Goal: Task Accomplishment & Management: Manage account settings

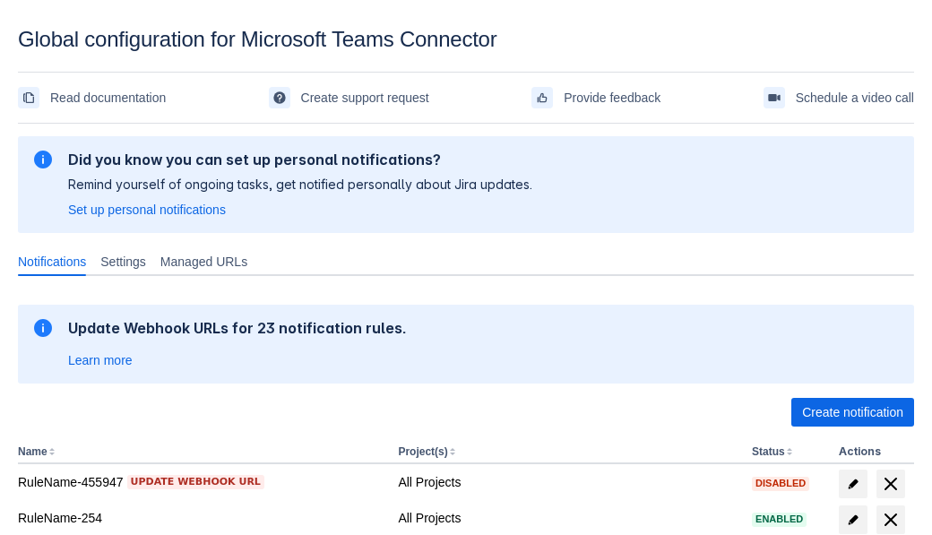
click at [852, 412] on span "Create notification" at bounding box center [852, 412] width 101 height 29
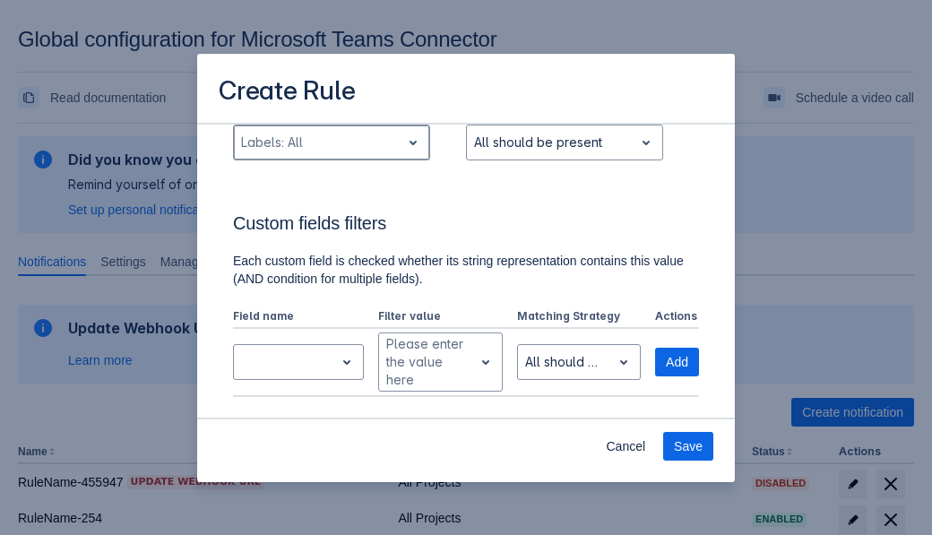
click at [331, 153] on div "Scrollable content" at bounding box center [317, 143] width 152 height 22
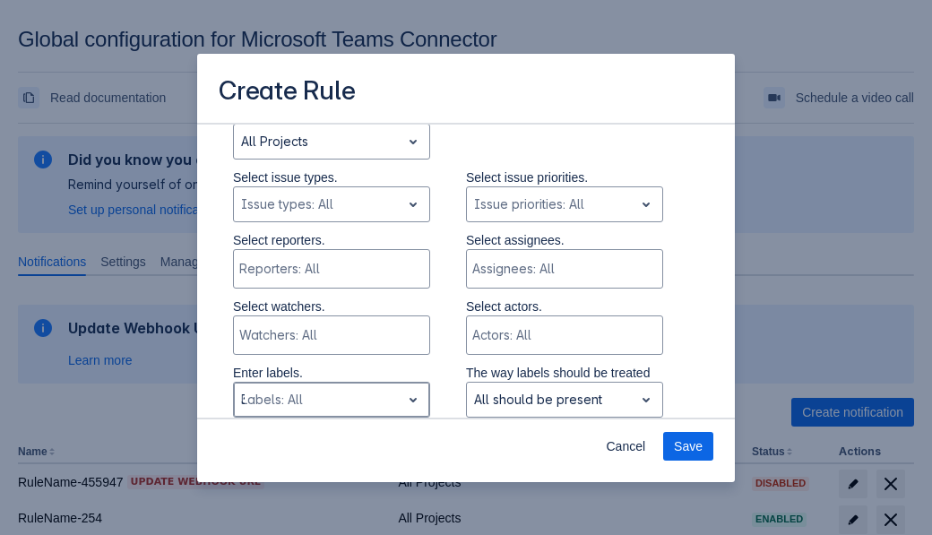
type input "325226_label"
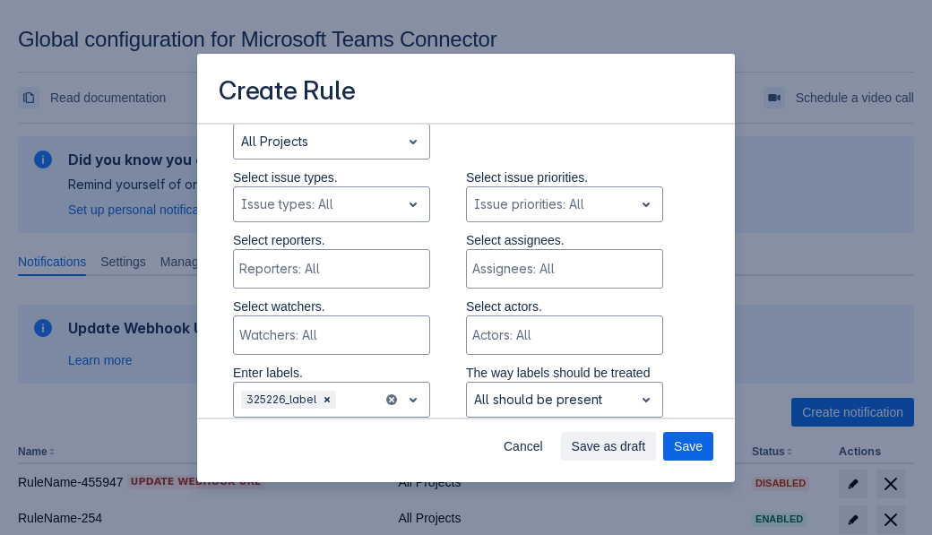
scroll to position [1207, 0]
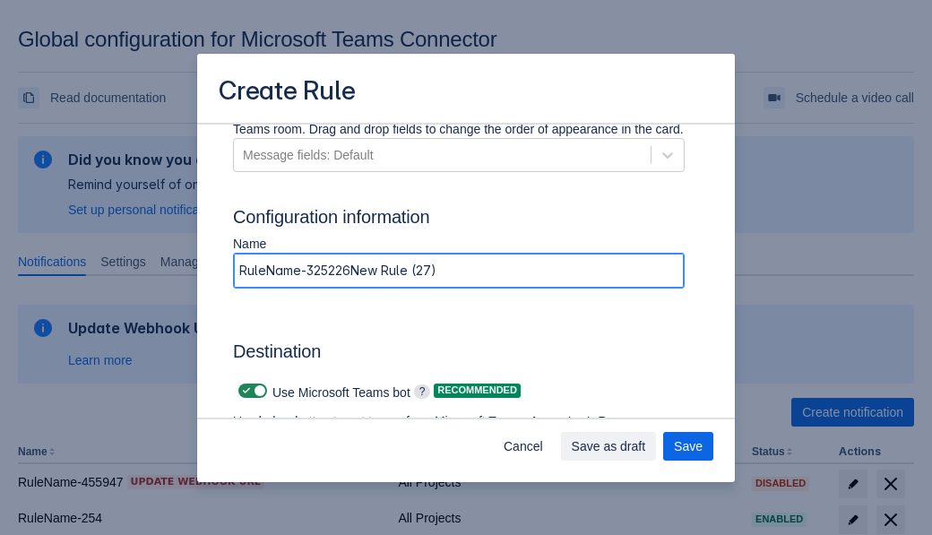
type input "RuleName-325226New Rule (27)"
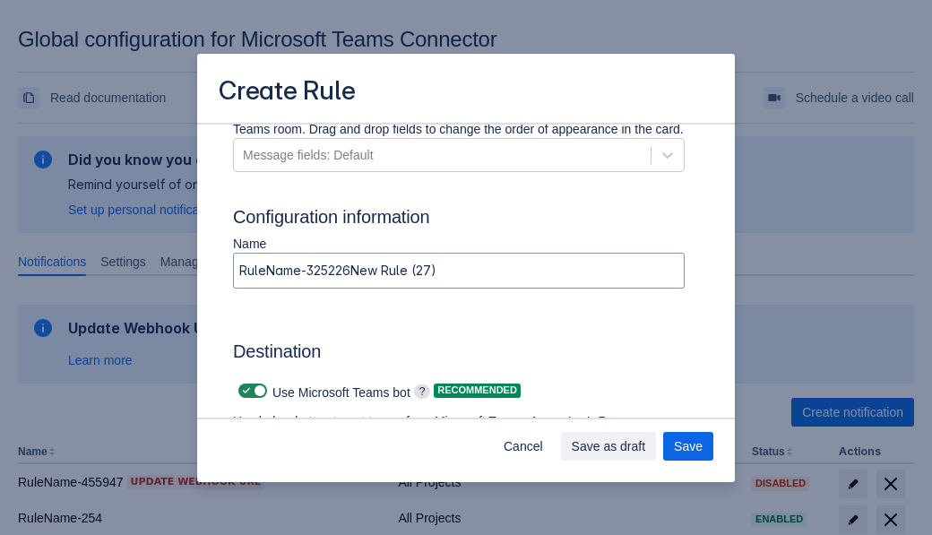
click at [244, 391] on span "Scrollable content" at bounding box center [246, 391] width 14 height 14
click at [244, 391] on input "Scrollable content" at bounding box center [244, 391] width 12 height 12
checkbox input "false"
type input "https://prod-74.westus.logic.azure.com:443/workflows/f11e74d8c9ca438c8769757d73…"
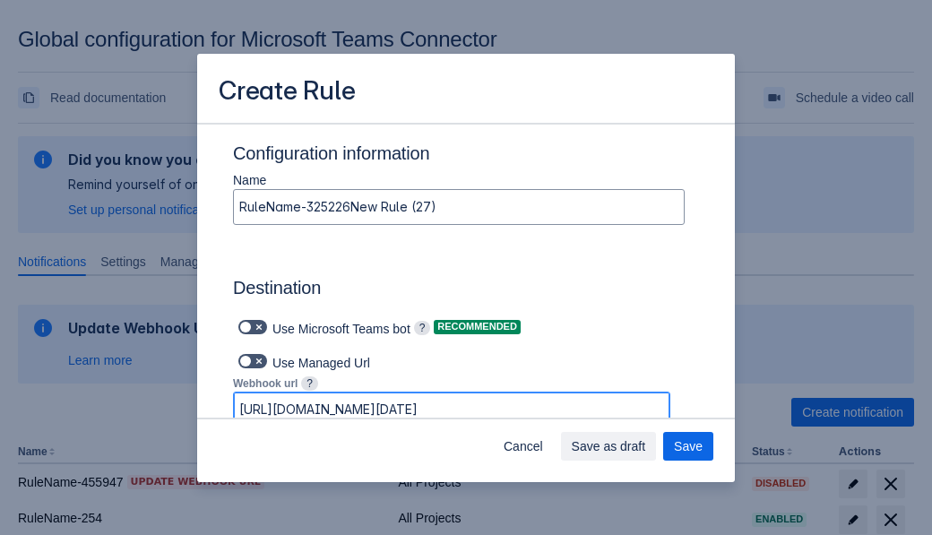
click at [646, 446] on span "Save as draft" at bounding box center [609, 446] width 74 height 29
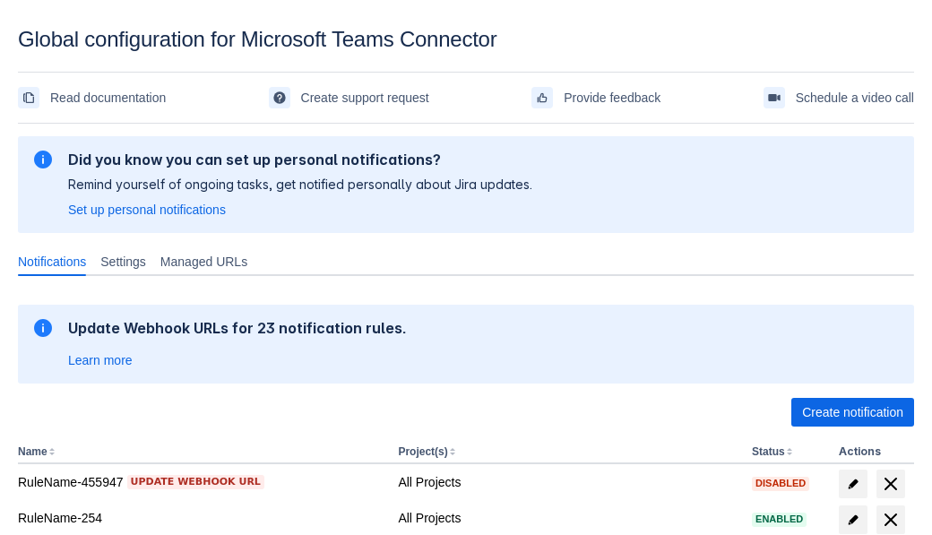
scroll to position [436, 0]
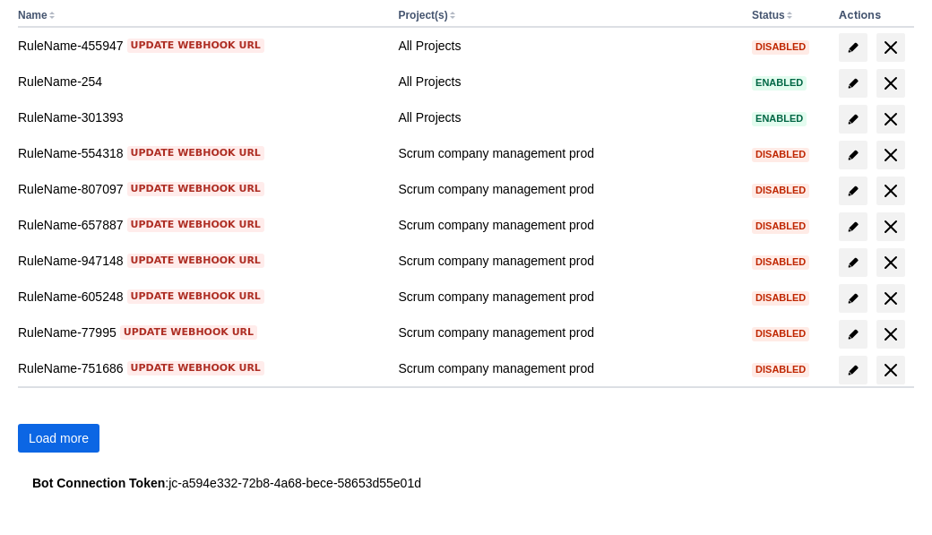
click at [58, 438] on span "Load more" at bounding box center [59, 438] width 60 height 29
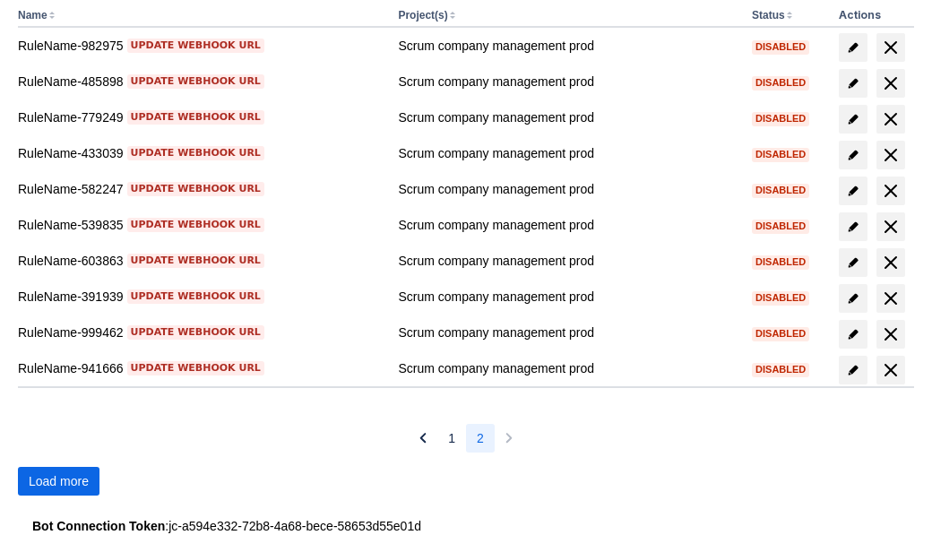
click at [58, 481] on span "Load more" at bounding box center [59, 481] width 60 height 29
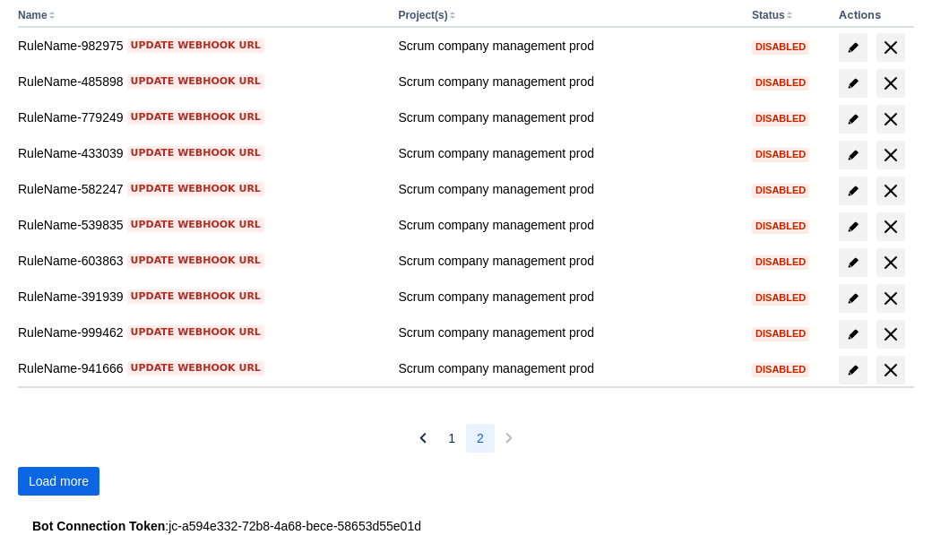
click at [58, 481] on span "Load more" at bounding box center [59, 481] width 60 height 29
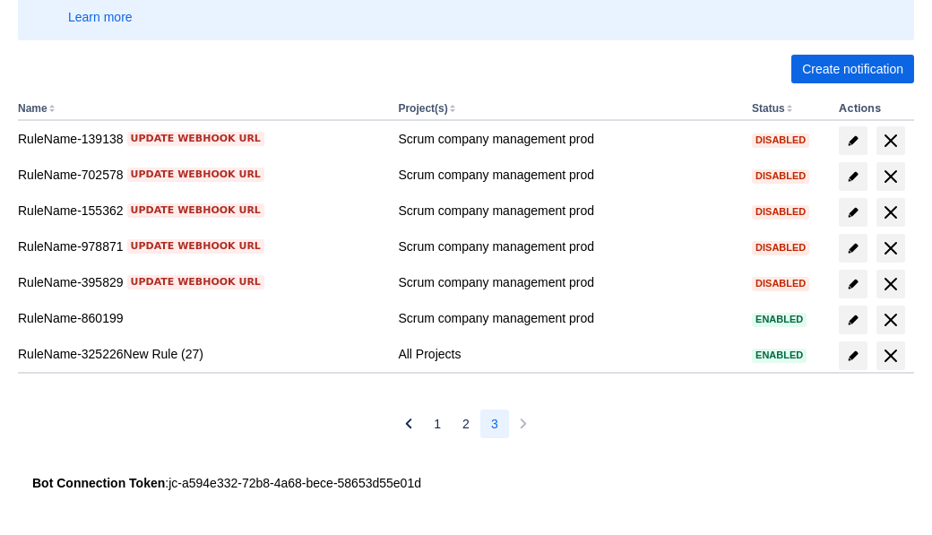
scroll to position [343, 0]
click at [890, 356] on span "delete" at bounding box center [891, 356] width 22 height 22
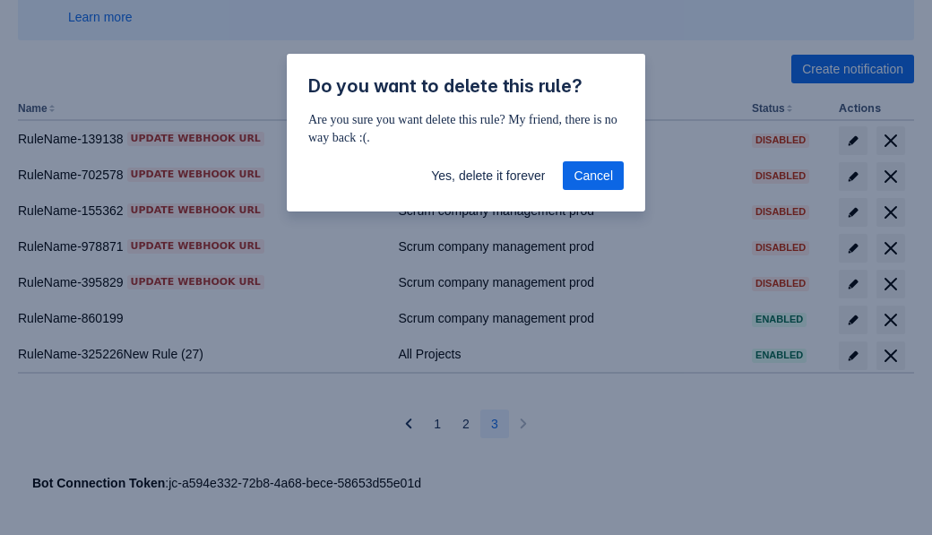
click at [487, 176] on span "Yes, delete it forever" at bounding box center [488, 175] width 114 height 29
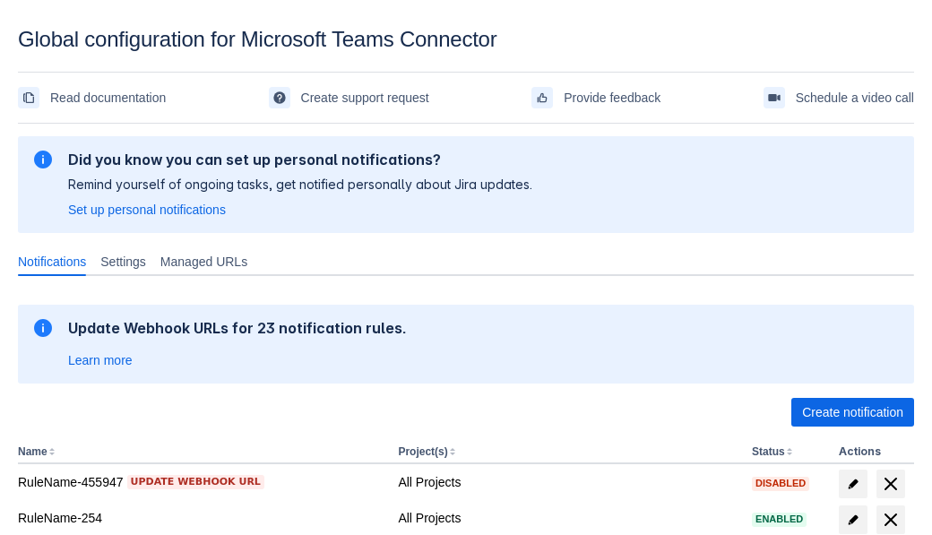
click at [852, 412] on span "Create notification" at bounding box center [852, 412] width 101 height 29
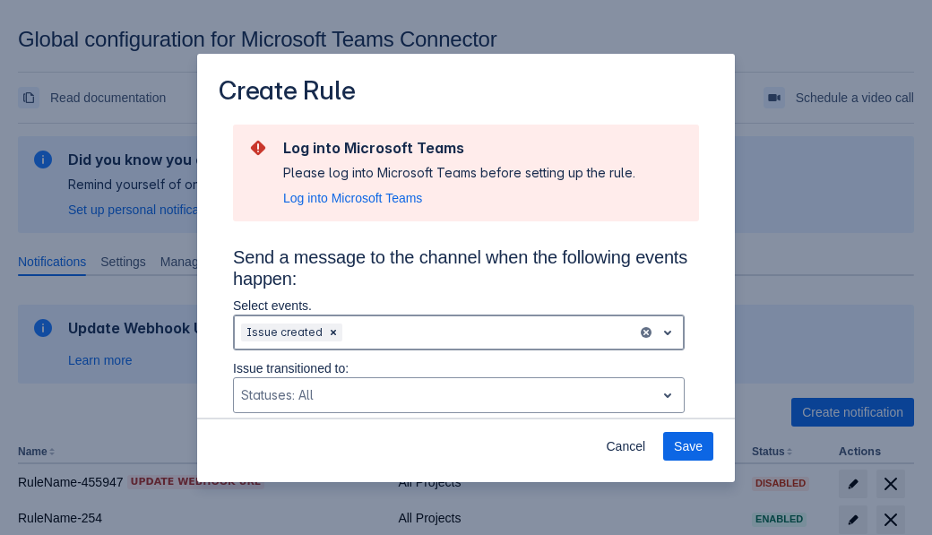
click at [459, 332] on div "Scrollable content" at bounding box center [488, 333] width 284 height 22
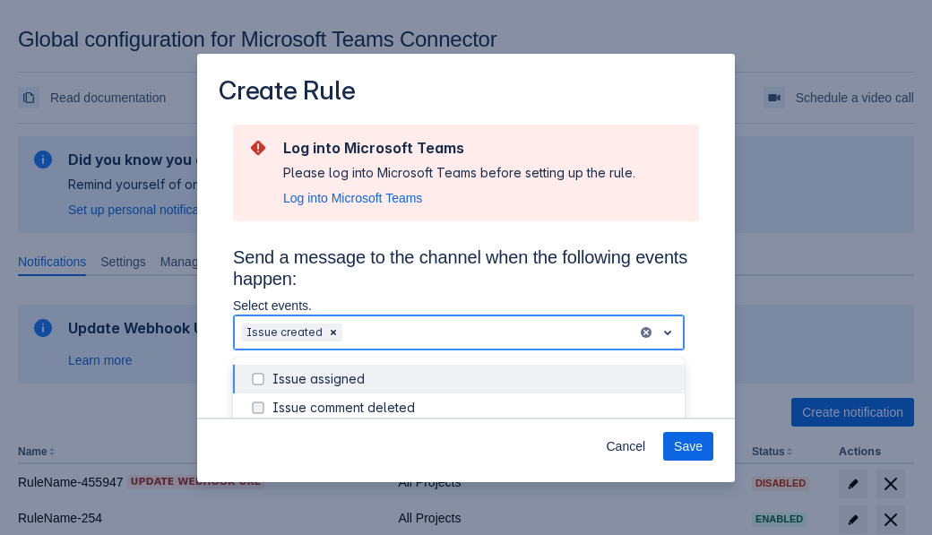
click at [473, 485] on div "Issue created" at bounding box center [472, 494] width 401 height 18
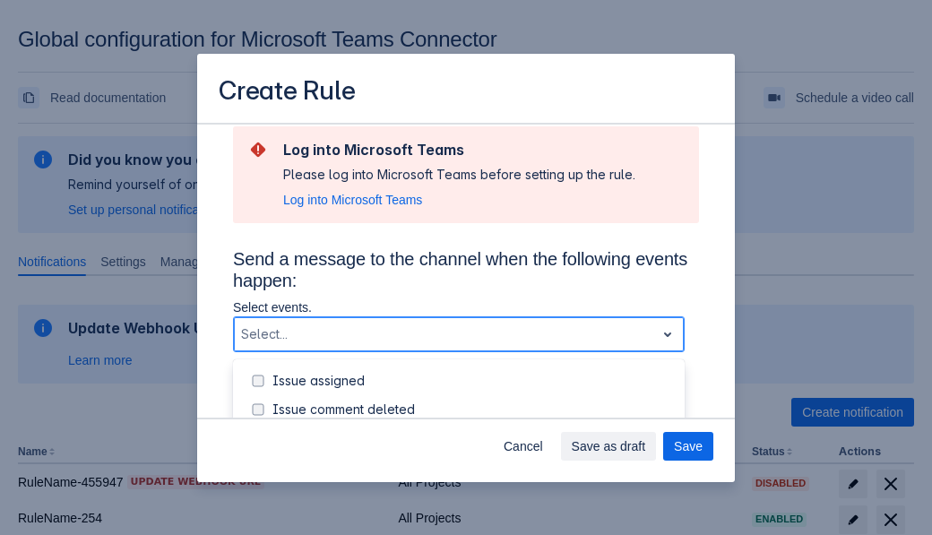
scroll to position [226, 0]
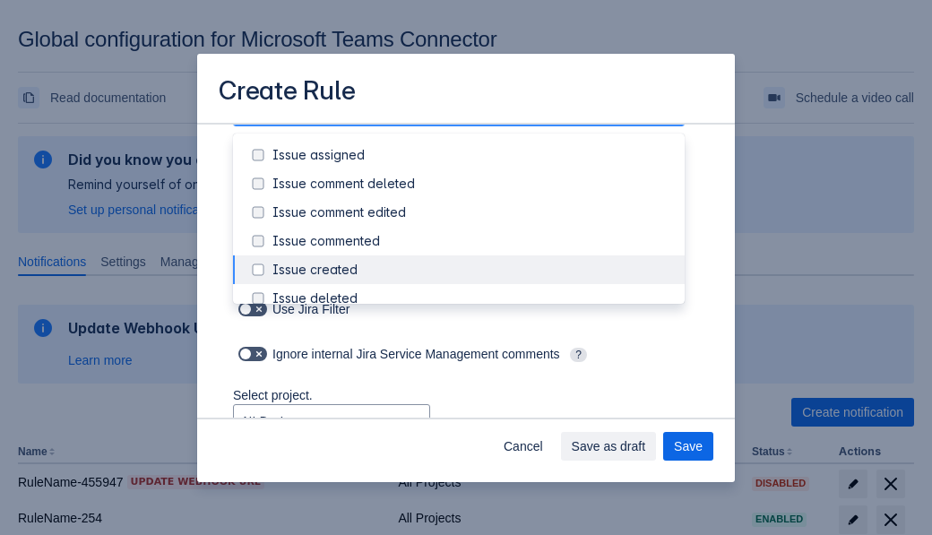
click at [473, 433] on div "Issue updated" at bounding box center [472, 442] width 401 height 18
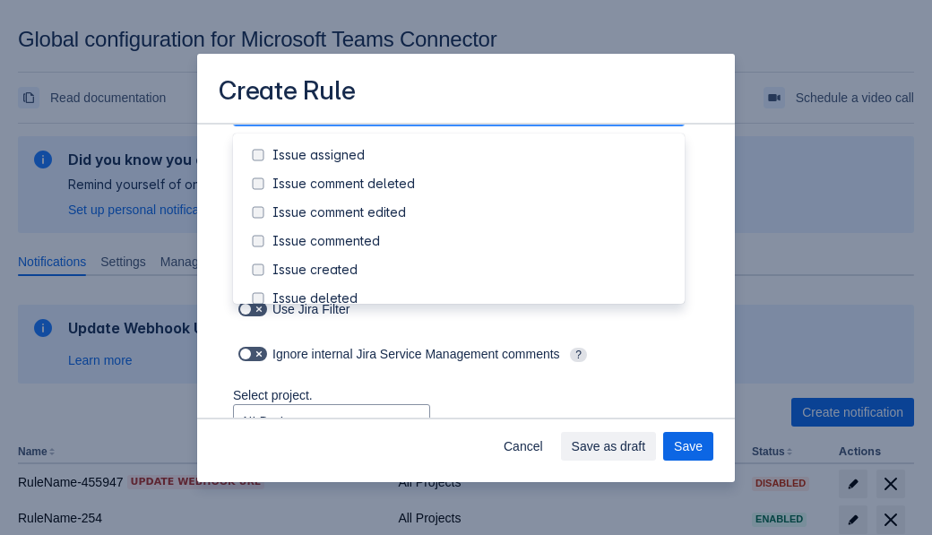
scroll to position [223, 0]
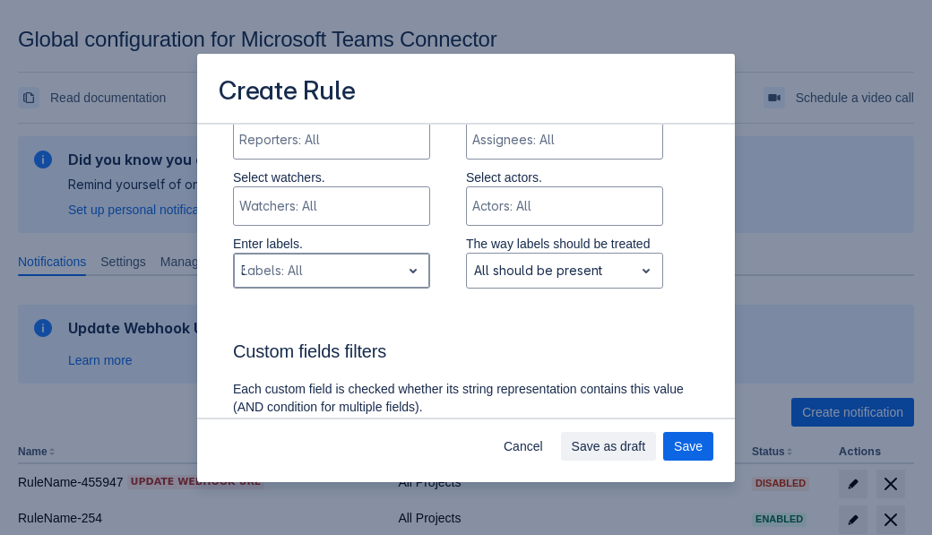
type input "340569_label"
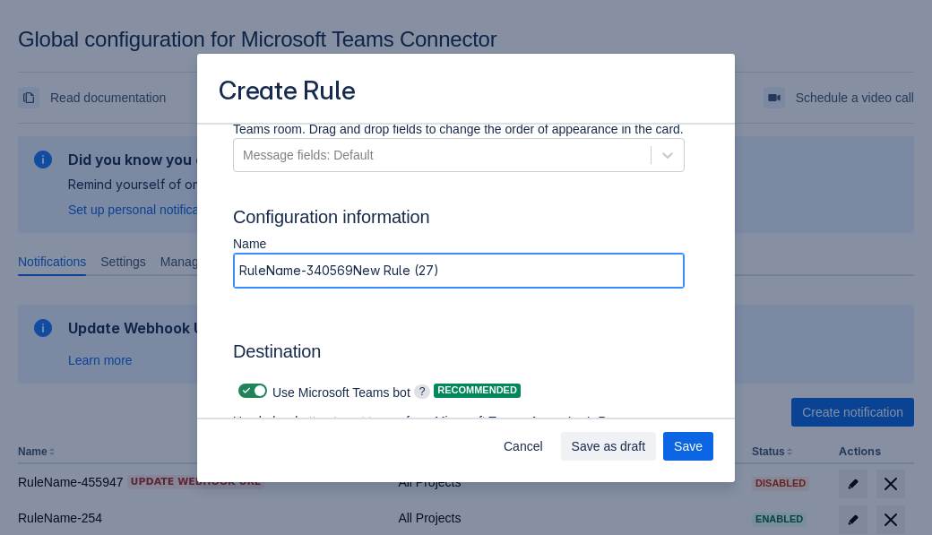
type input "RuleName-340569New Rule (27)"
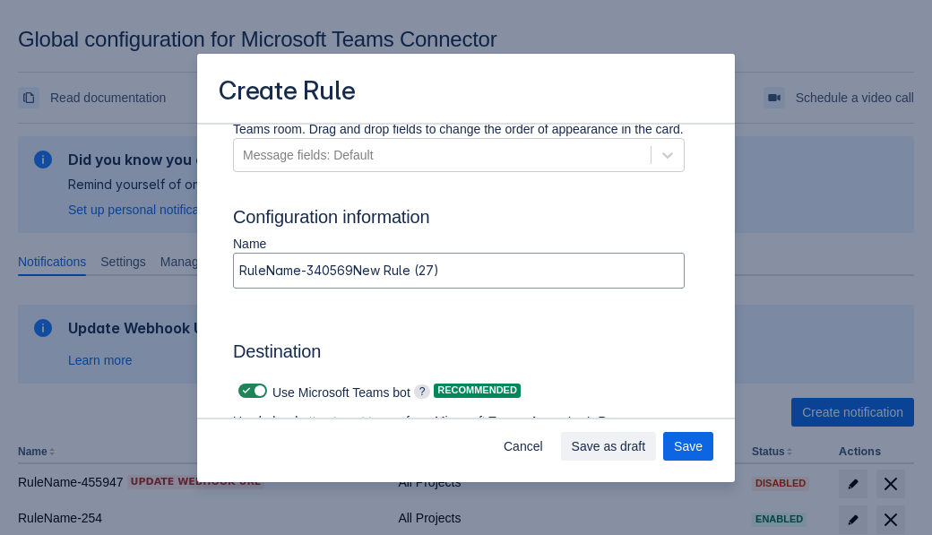
click at [244, 391] on span "Scrollable content" at bounding box center [246, 391] width 14 height 14
click at [244, 391] on input "Scrollable content" at bounding box center [244, 391] width 12 height 12
checkbox input "false"
type input "https://prod-34.westus.logic.azure.com:443/workflows/b225ecea21af403f967199aab2…"
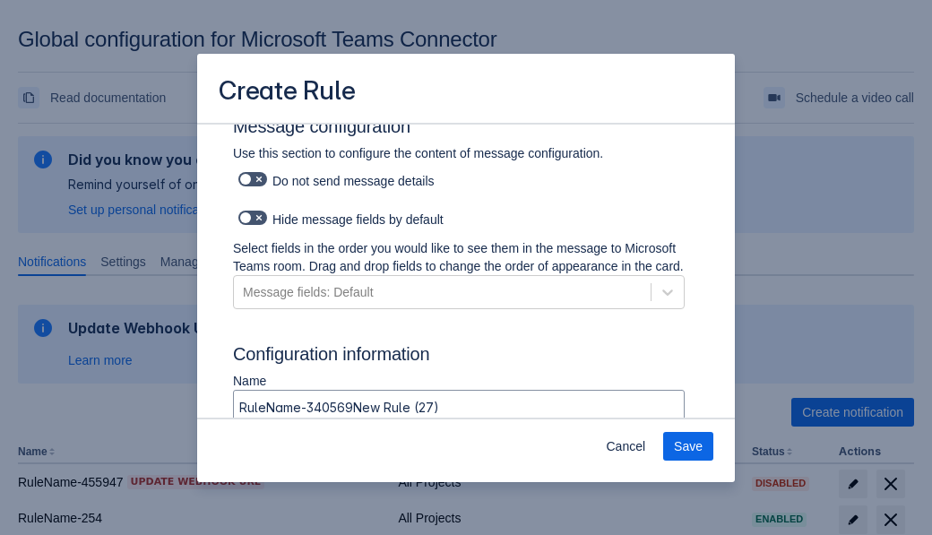
click at [688, 446] on span "Save" at bounding box center [688, 446] width 29 height 29
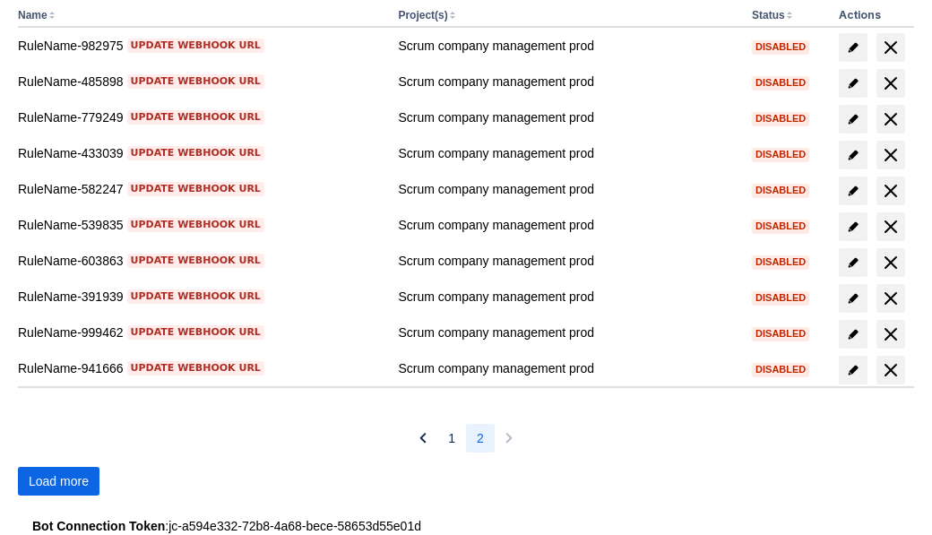
click at [58, 481] on span "Load more" at bounding box center [59, 481] width 60 height 29
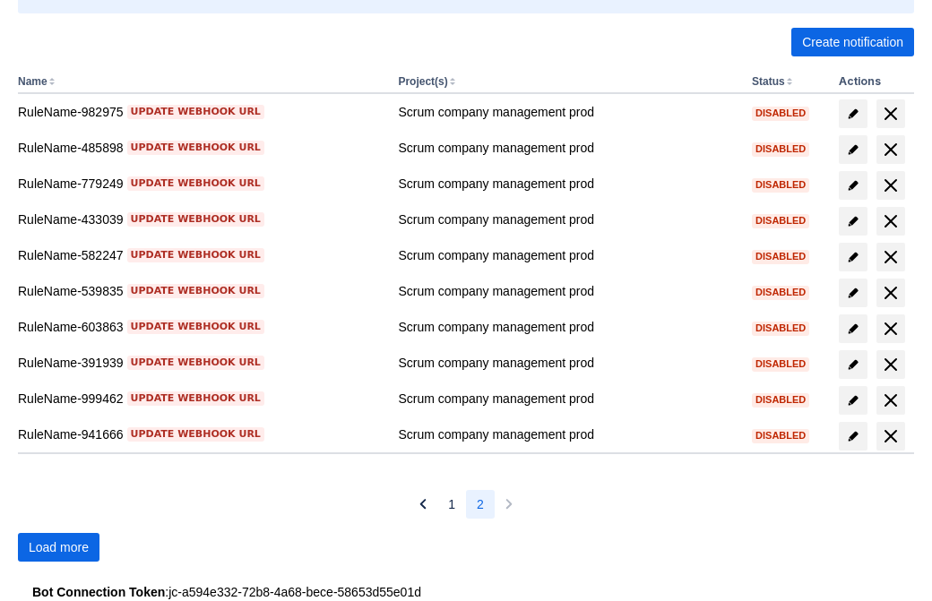
click at [58, 547] on span "Load more" at bounding box center [59, 547] width 60 height 29
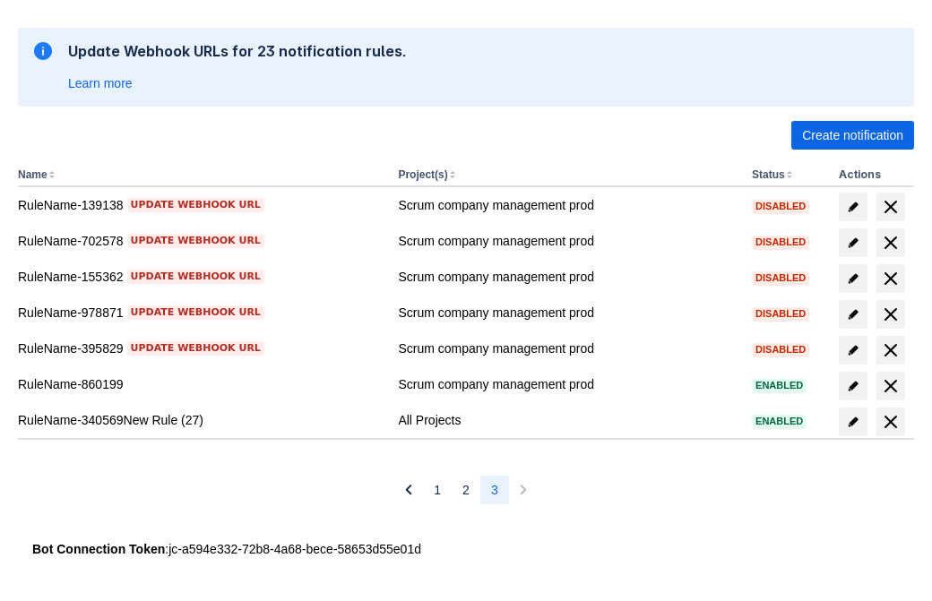
scroll to position [277, 0]
click at [890, 422] on span "delete" at bounding box center [891, 422] width 22 height 22
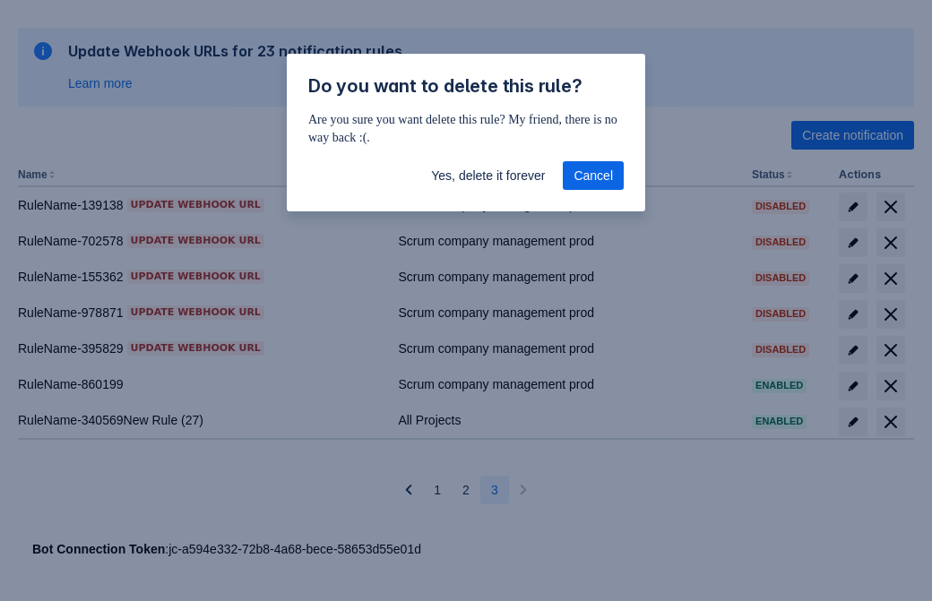
click at [487, 176] on span "Yes, delete it forever" at bounding box center [488, 175] width 114 height 29
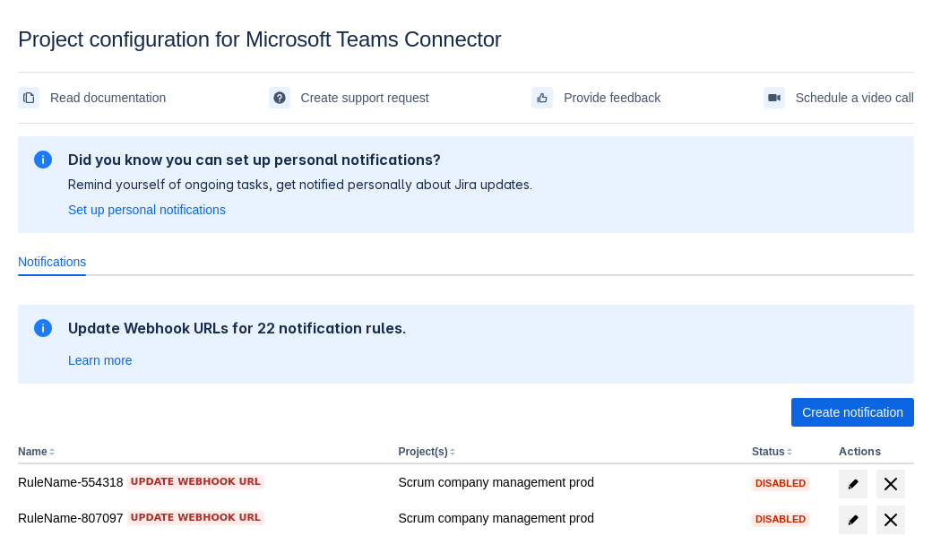
click at [852, 412] on span "Create notification" at bounding box center [852, 412] width 101 height 29
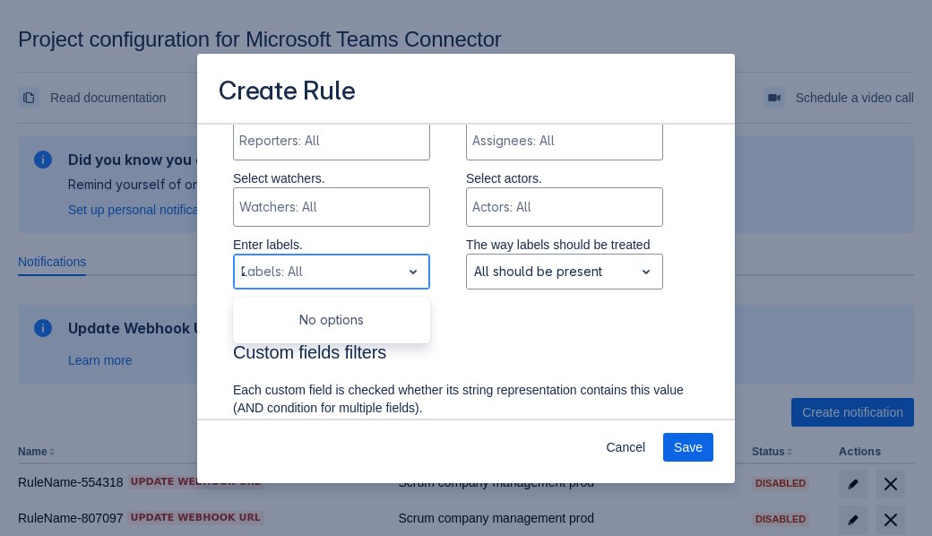
type input "29127_label"
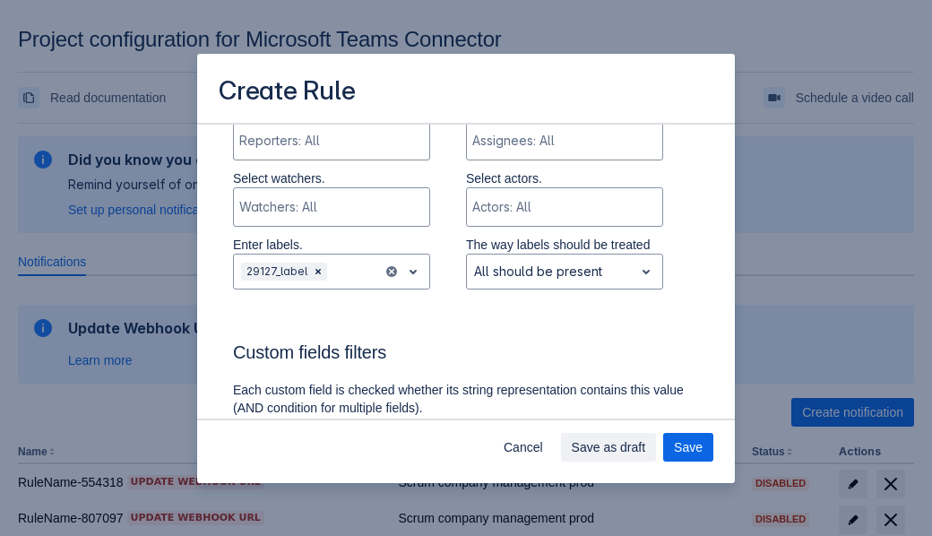
scroll to position [1143, 0]
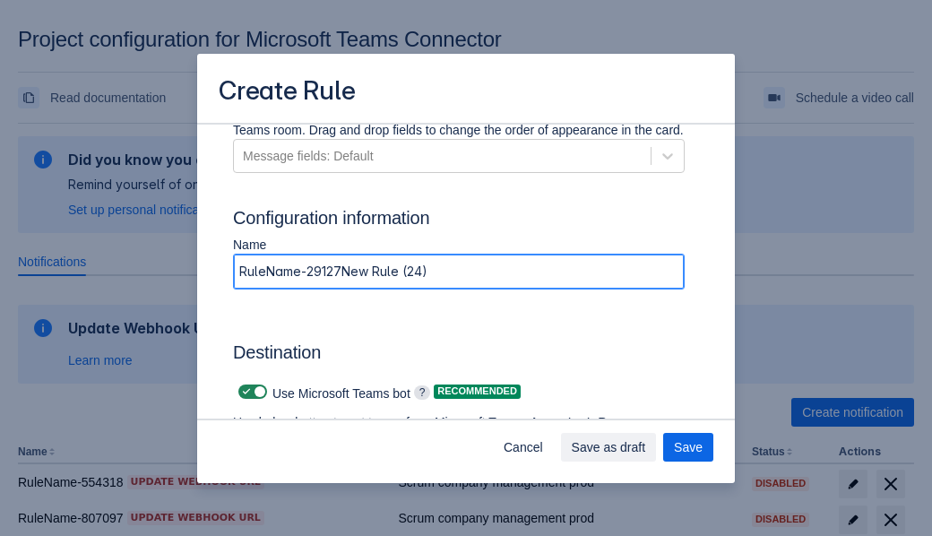
type input "RuleName-29127New Rule (24)"
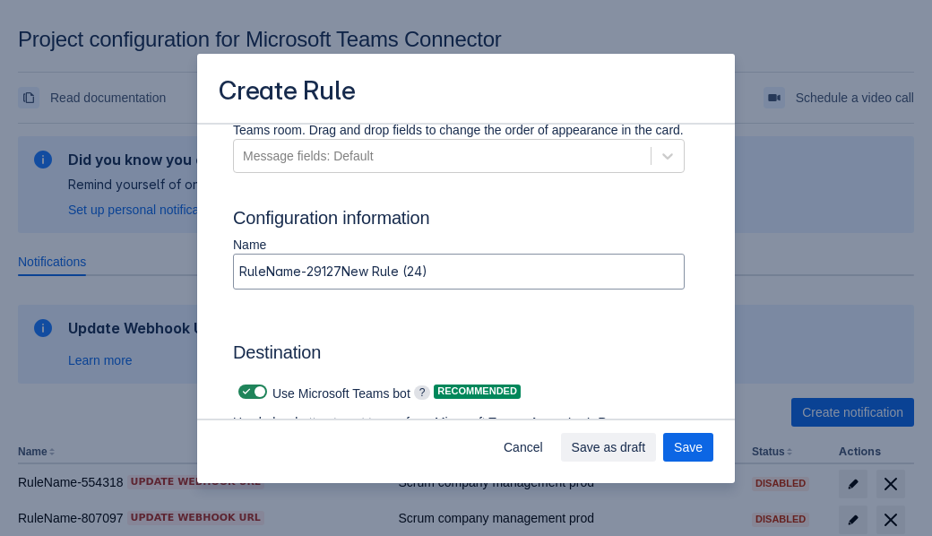
click at [244, 392] on span at bounding box center [246, 391] width 14 height 14
click at [244, 392] on input "checkbox" at bounding box center [244, 392] width 12 height 12
checkbox input "false"
type input "https://prod-66.westus.logic.azure.com:443/workflows/8c648f5704ae4c43ad0e610244…"
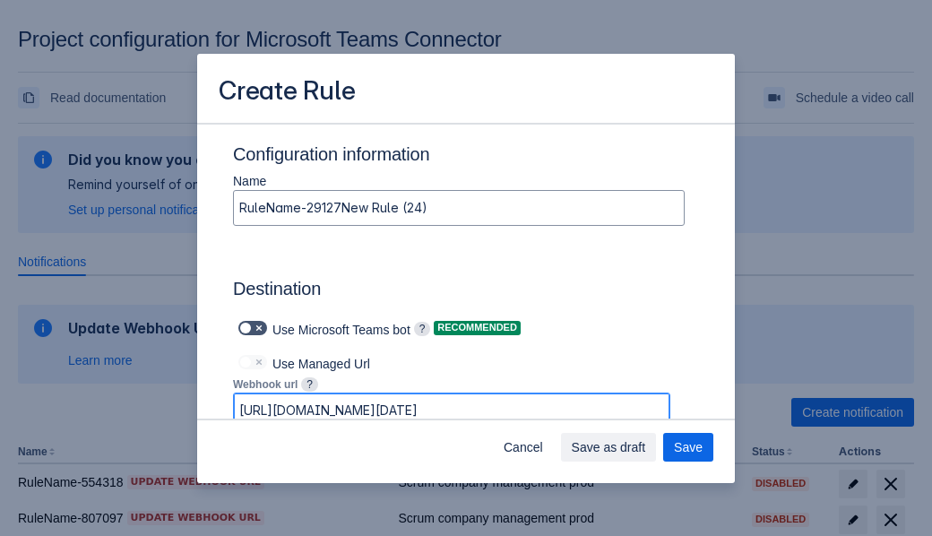
click at [646, 447] on span "Save as draft" at bounding box center [609, 447] width 74 height 29
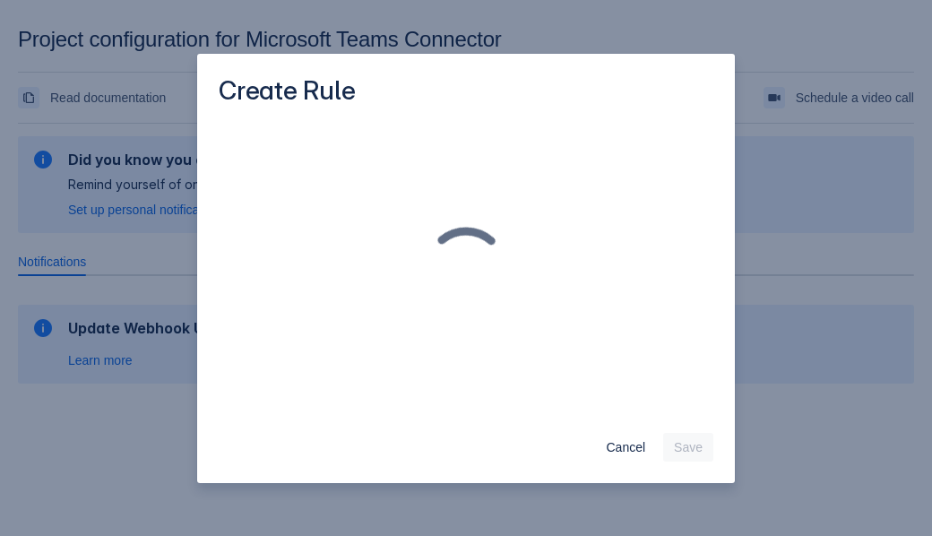
scroll to position [0, 0]
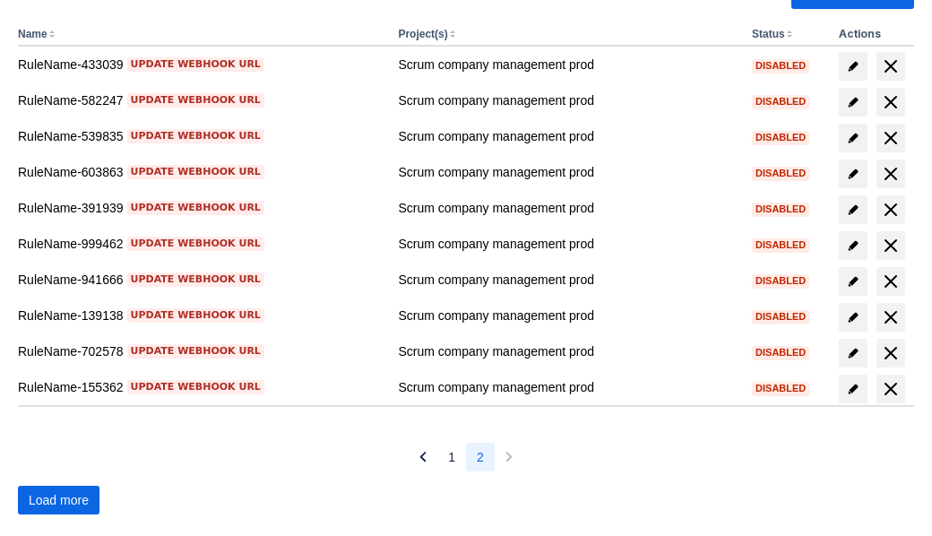
click at [58, 500] on span "Load more" at bounding box center [59, 500] width 60 height 29
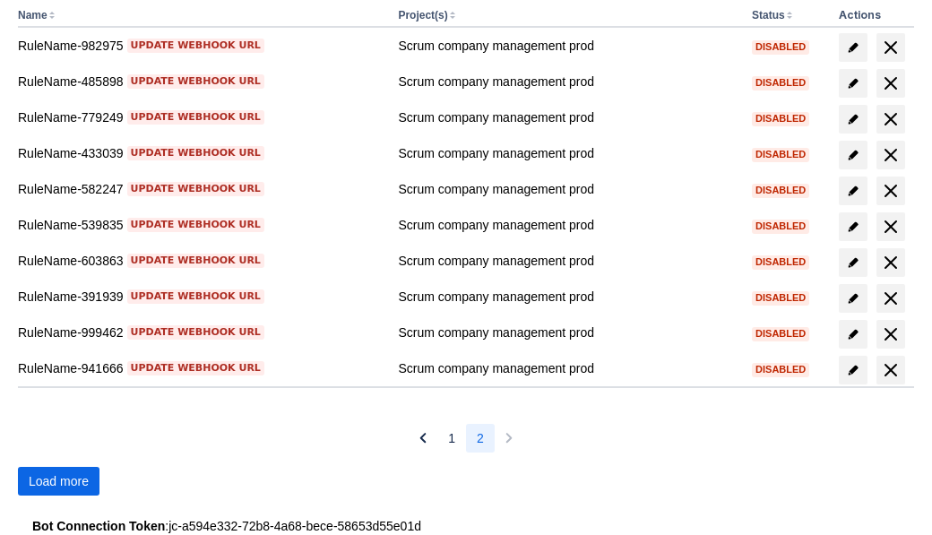
click at [58, 481] on span "Load more" at bounding box center [59, 481] width 60 height 29
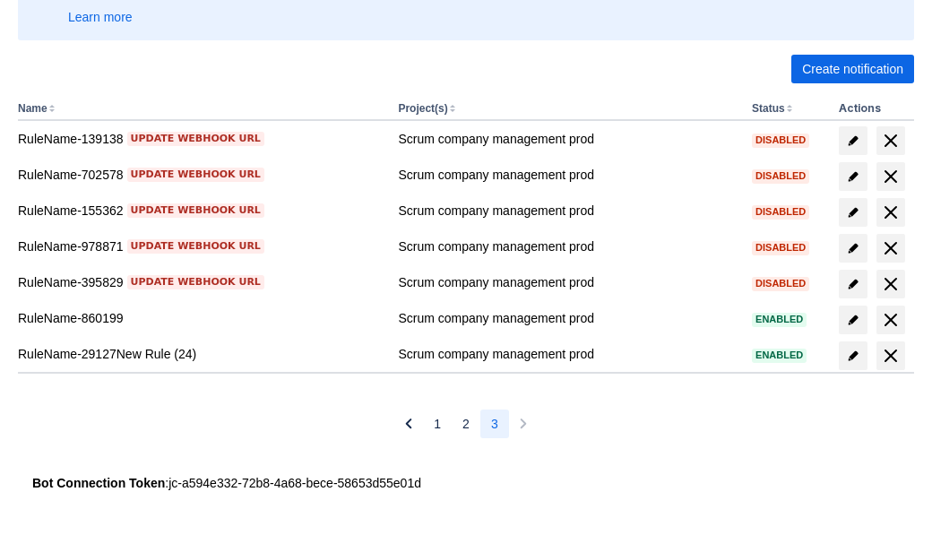
scroll to position [343, 0]
click at [890, 356] on span "delete" at bounding box center [891, 356] width 22 height 22
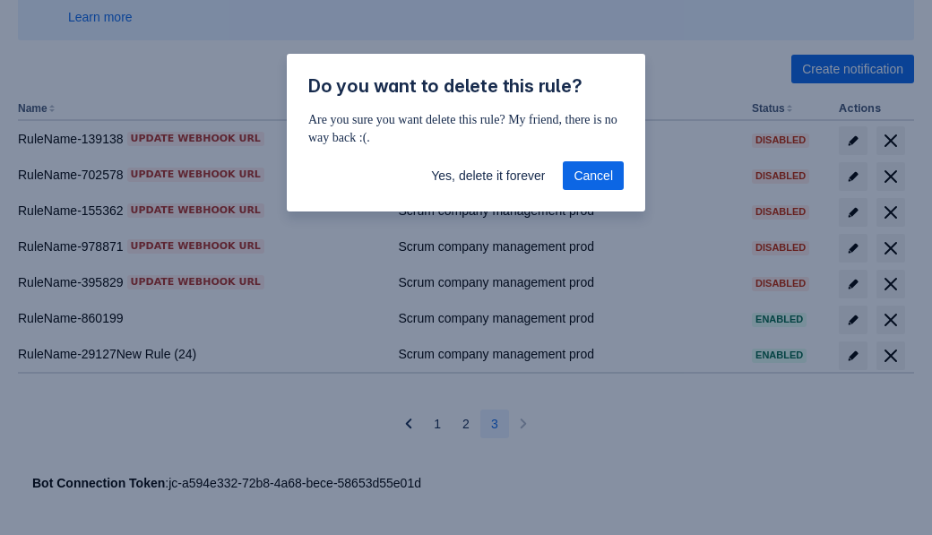
click at [487, 176] on span "Yes, delete it forever" at bounding box center [488, 175] width 114 height 29
